Goal: Information Seeking & Learning: Learn about a topic

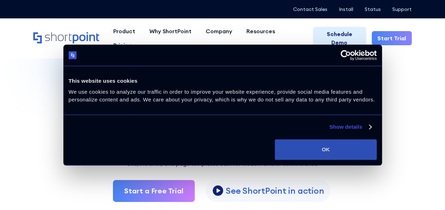
click at [353, 151] on button "OK" at bounding box center [326, 149] width 102 height 21
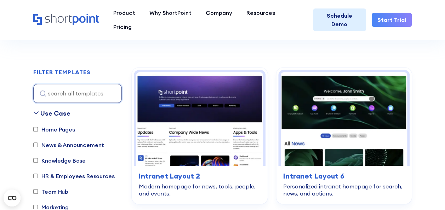
scroll to position [212, 0]
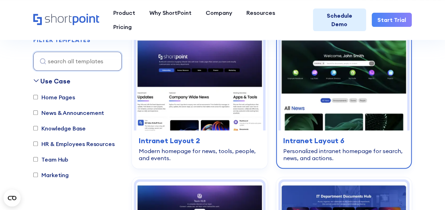
click at [326, 98] on img at bounding box center [344, 84] width 126 height 94
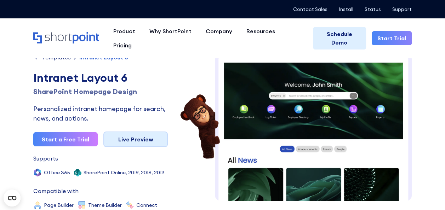
click at [143, 139] on link "Live Preview" at bounding box center [135, 140] width 64 height 16
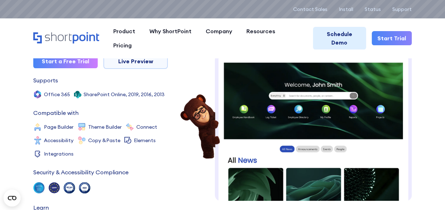
scroll to position [85, 0]
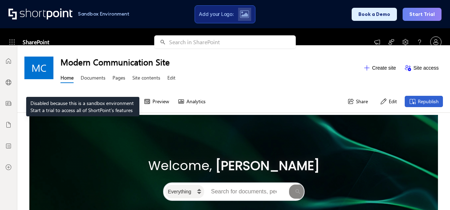
click at [83, 79] on link "Documents" at bounding box center [93, 78] width 25 height 9
